Goal: Transaction & Acquisition: Purchase product/service

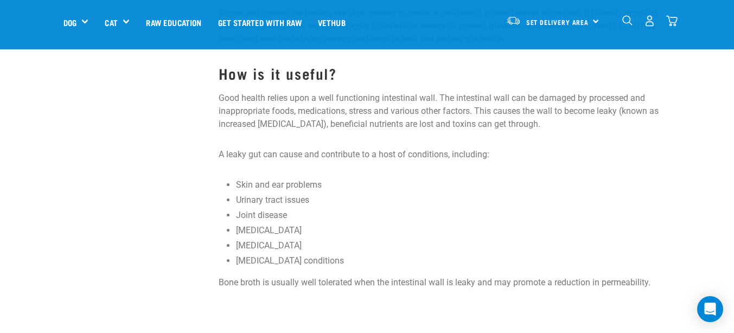
scroll to position [936, 0]
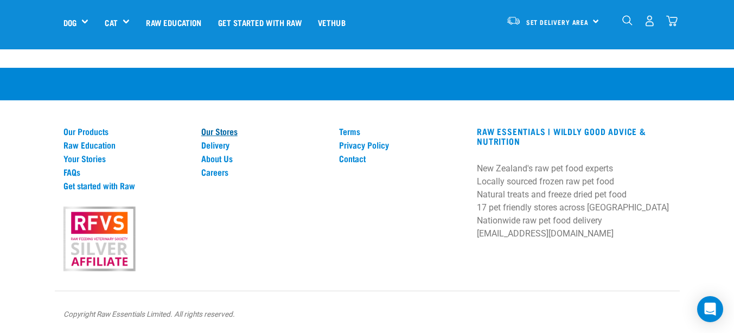
click at [231, 130] on link "Our Stores" at bounding box center [263, 131] width 125 height 10
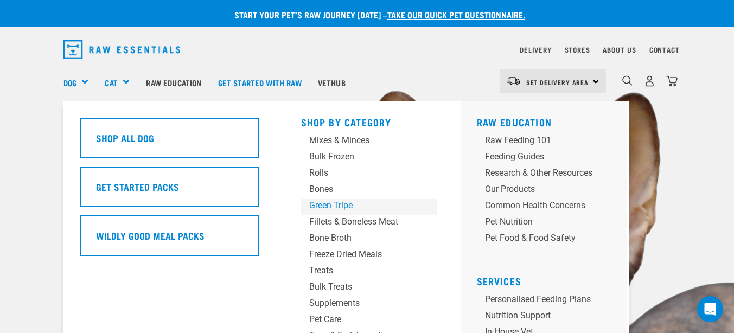
click at [337, 206] on div "Green Tripe" at bounding box center [359, 205] width 101 height 13
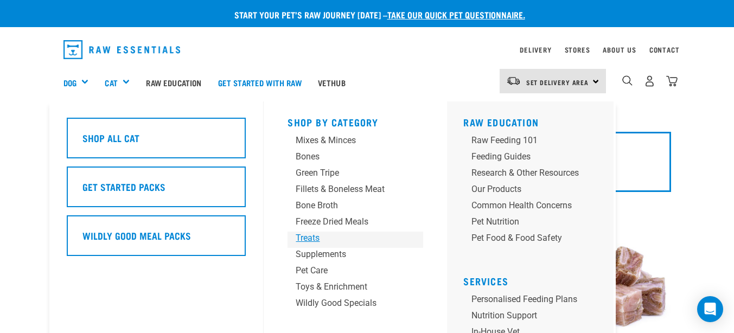
click at [321, 232] on div "Treats" at bounding box center [346, 238] width 101 height 13
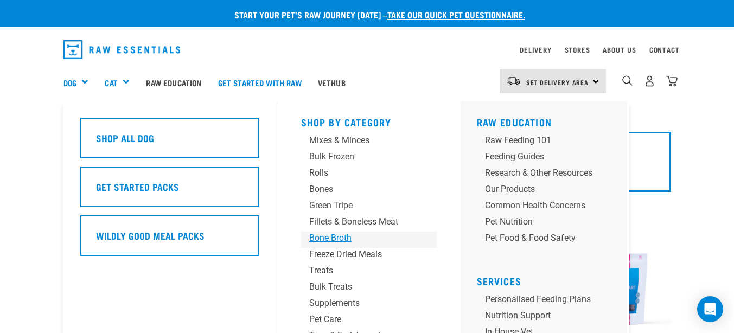
click at [337, 240] on div "Bone Broth" at bounding box center [359, 238] width 101 height 13
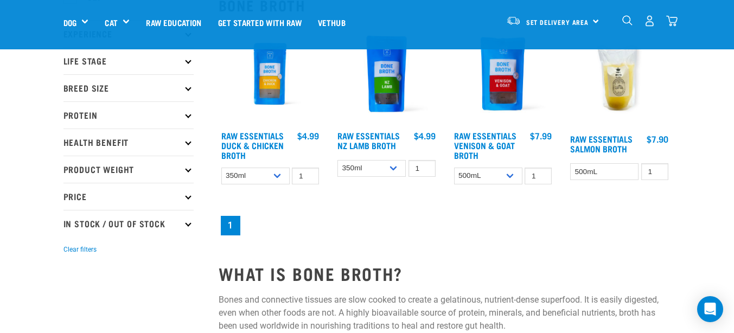
scroll to position [142, 0]
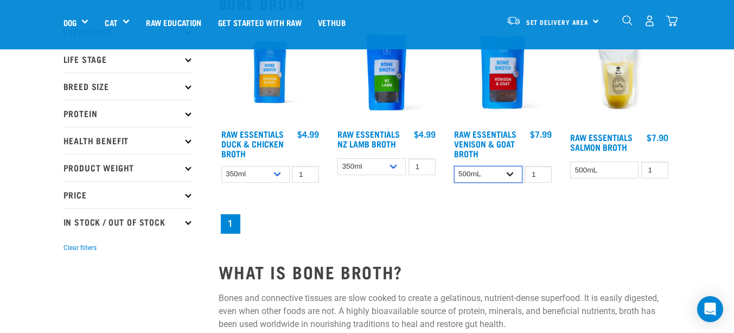
click at [509, 177] on select "500mL Bulk (24 pack)" at bounding box center [488, 174] width 68 height 17
click at [454, 166] on select "500mL Bulk (24 pack)" at bounding box center [488, 174] width 68 height 17
click at [505, 180] on select "500mL Bulk (24 pack)" at bounding box center [488, 174] width 68 height 17
select select "30225"
click at [454, 166] on select "500mL Bulk (24 pack)" at bounding box center [488, 174] width 68 height 17
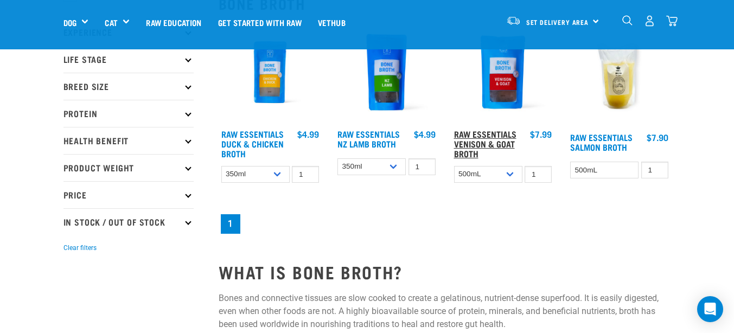
click at [494, 141] on link "Raw Essentials Venison & Goat Broth" at bounding box center [485, 143] width 62 height 24
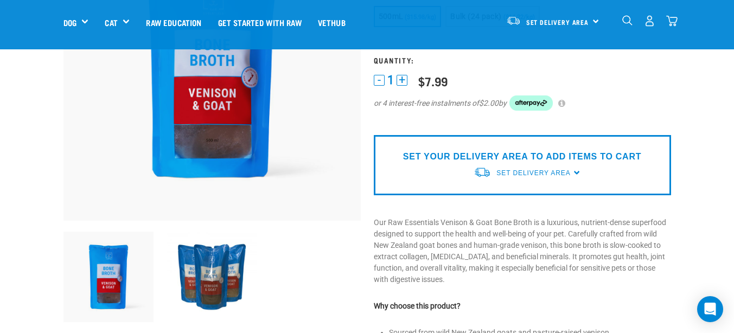
scroll to position [150, 0]
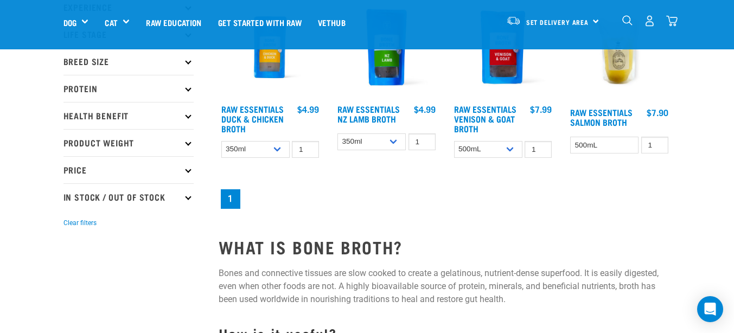
scroll to position [177, 0]
